Goal: Communication & Community: Connect with others

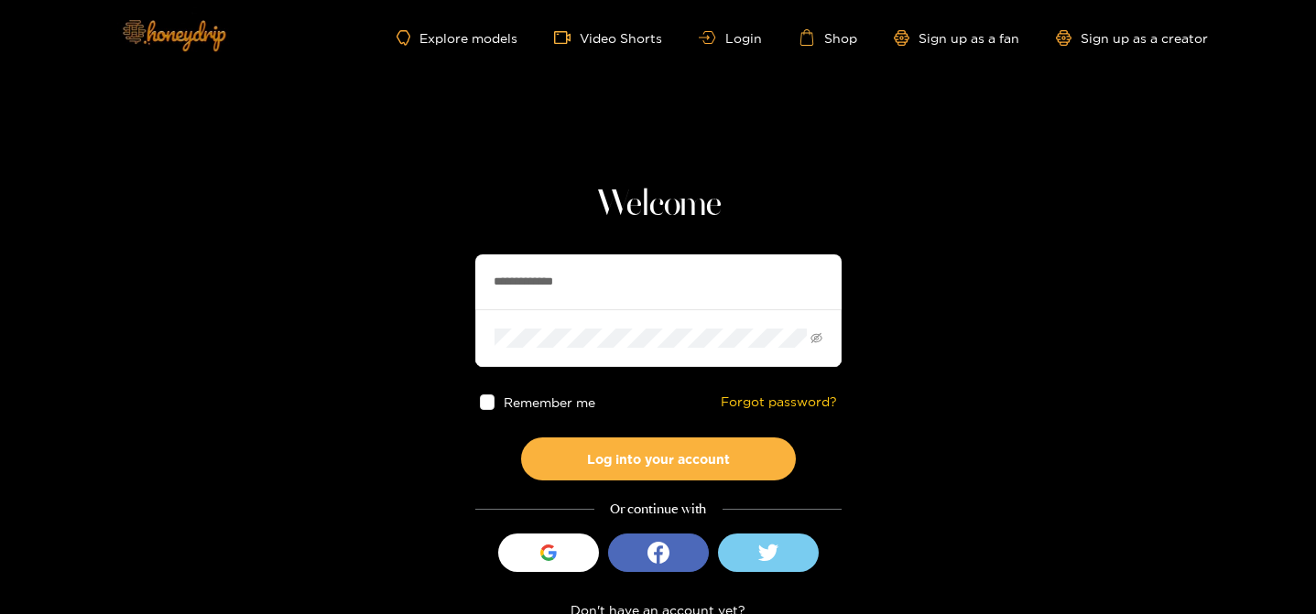
click at [185, 97] on section "**********" at bounding box center [658, 325] width 1316 height 651
